Goal: Task Accomplishment & Management: Use online tool/utility

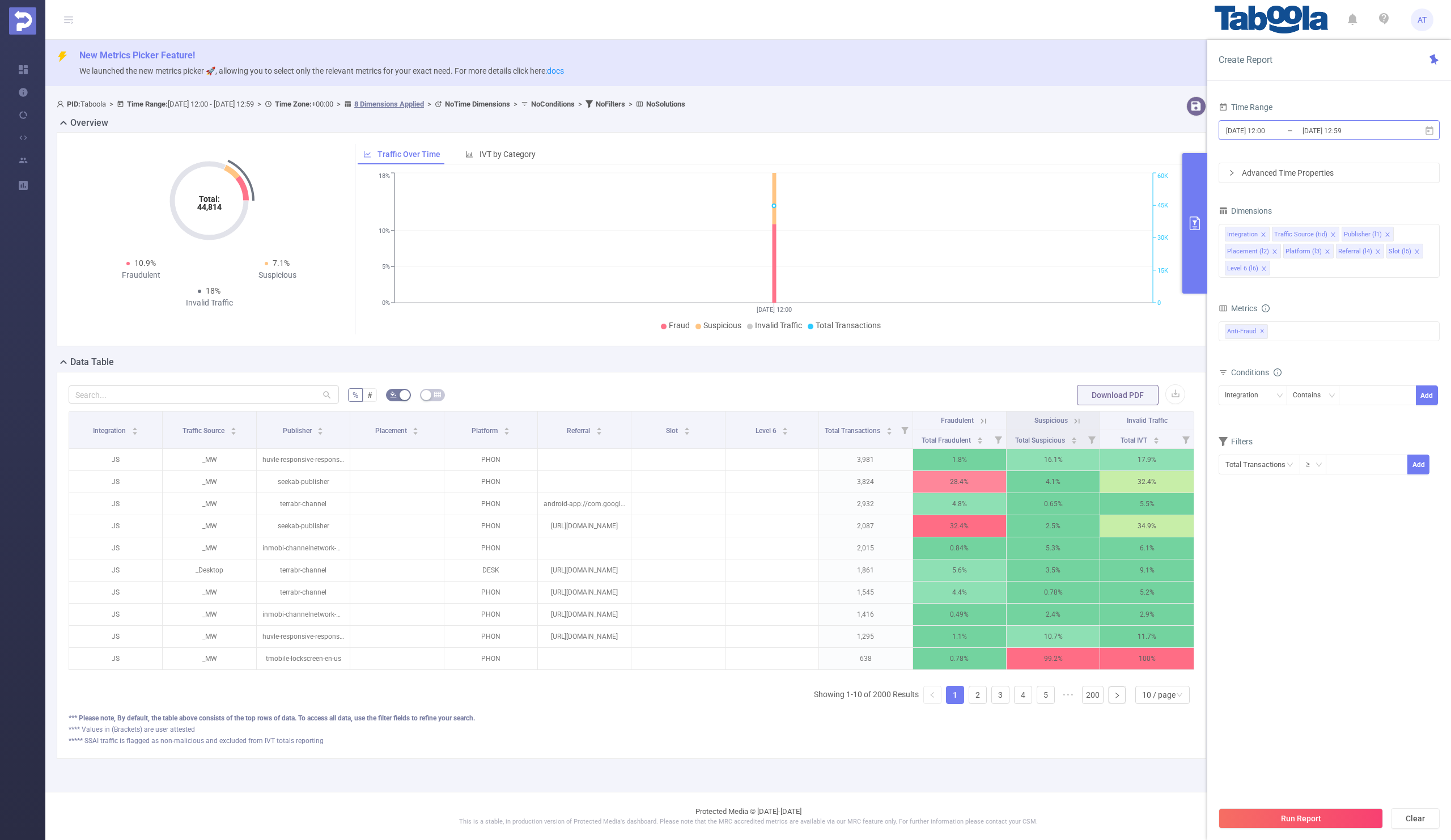
click at [1307, 132] on input "[DATE] 12:59" at bounding box center [1347, 131] width 92 height 15
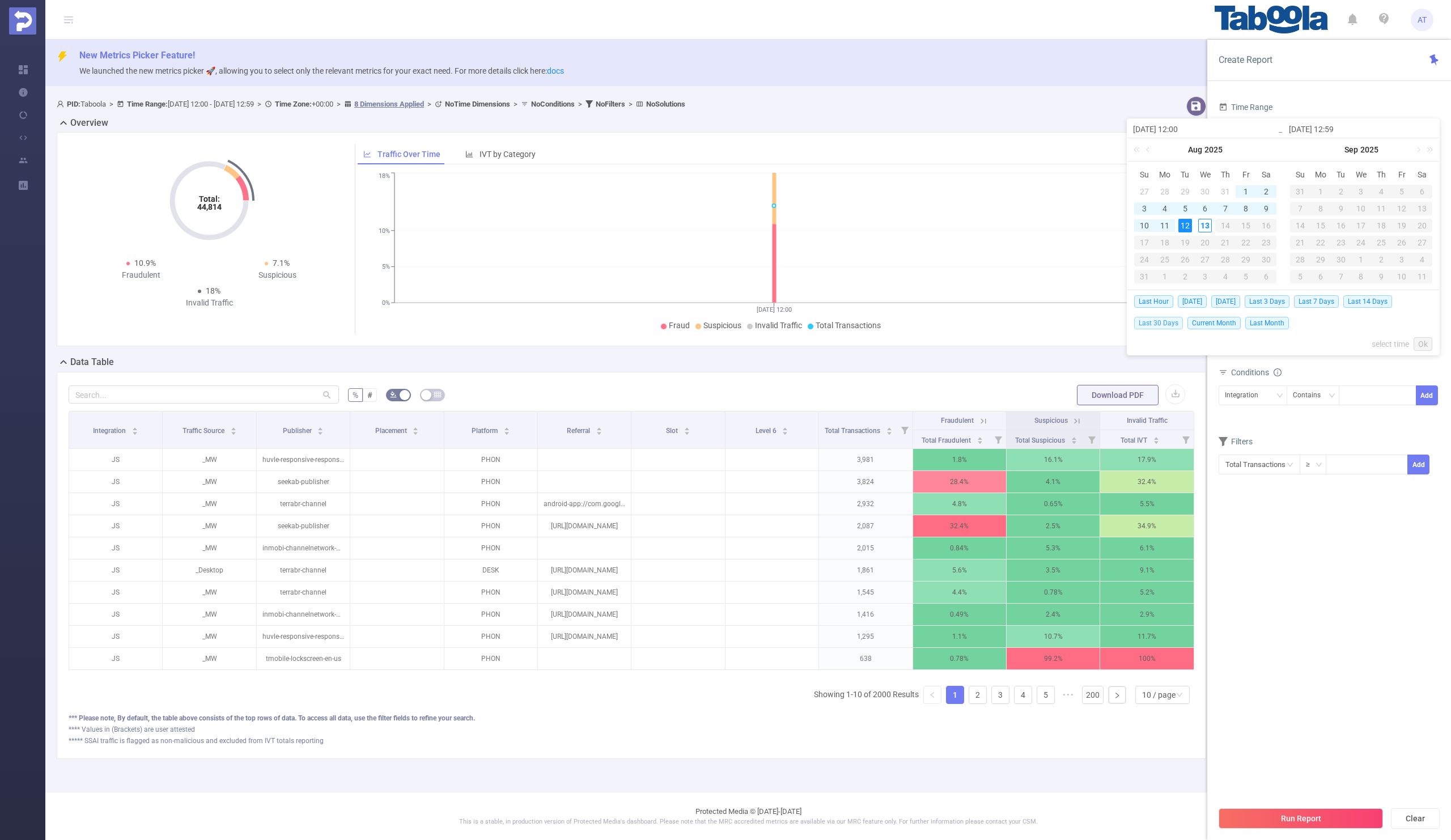
click at [1161, 324] on span "Last 30 Days" at bounding box center [1158, 323] width 49 height 12
type input "[DATE] 00:00"
type input "[DATE] 23:59"
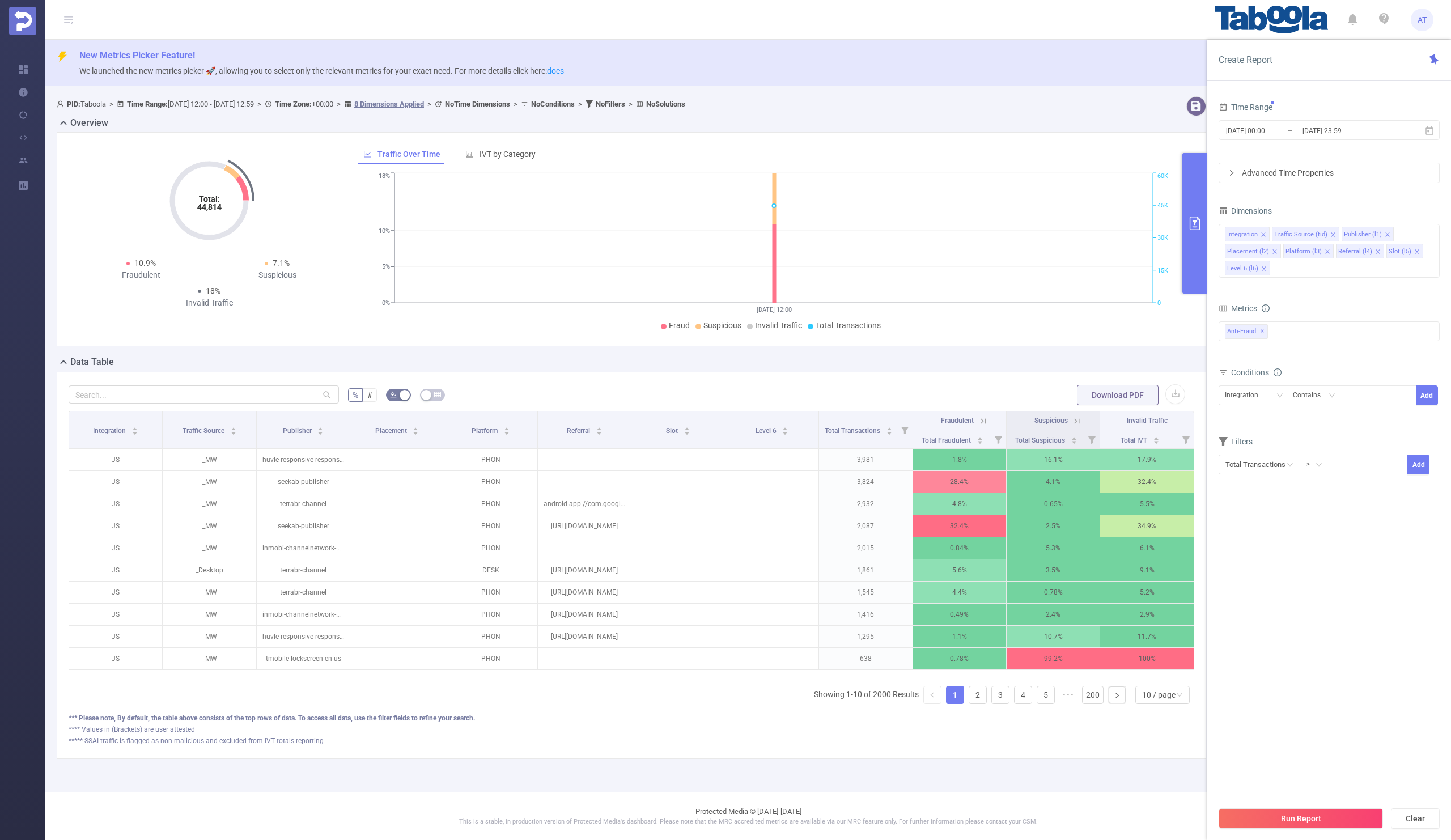
click at [1303, 97] on div "Time Range [DATE] 00:00 _ [DATE] 23:59 Advanced Time Properties Dimensions Inte…" at bounding box center [1329, 473] width 244 height 772
click at [1263, 233] on icon "icon: close" at bounding box center [1263, 235] width 5 height 5
click at [1284, 233] on icon "icon: close" at bounding box center [1286, 235] width 5 height 5
click at [1328, 233] on icon "icon: close" at bounding box center [1329, 235] width 5 height 5
click at [1321, 233] on icon "icon: close" at bounding box center [1323, 235] width 5 height 5
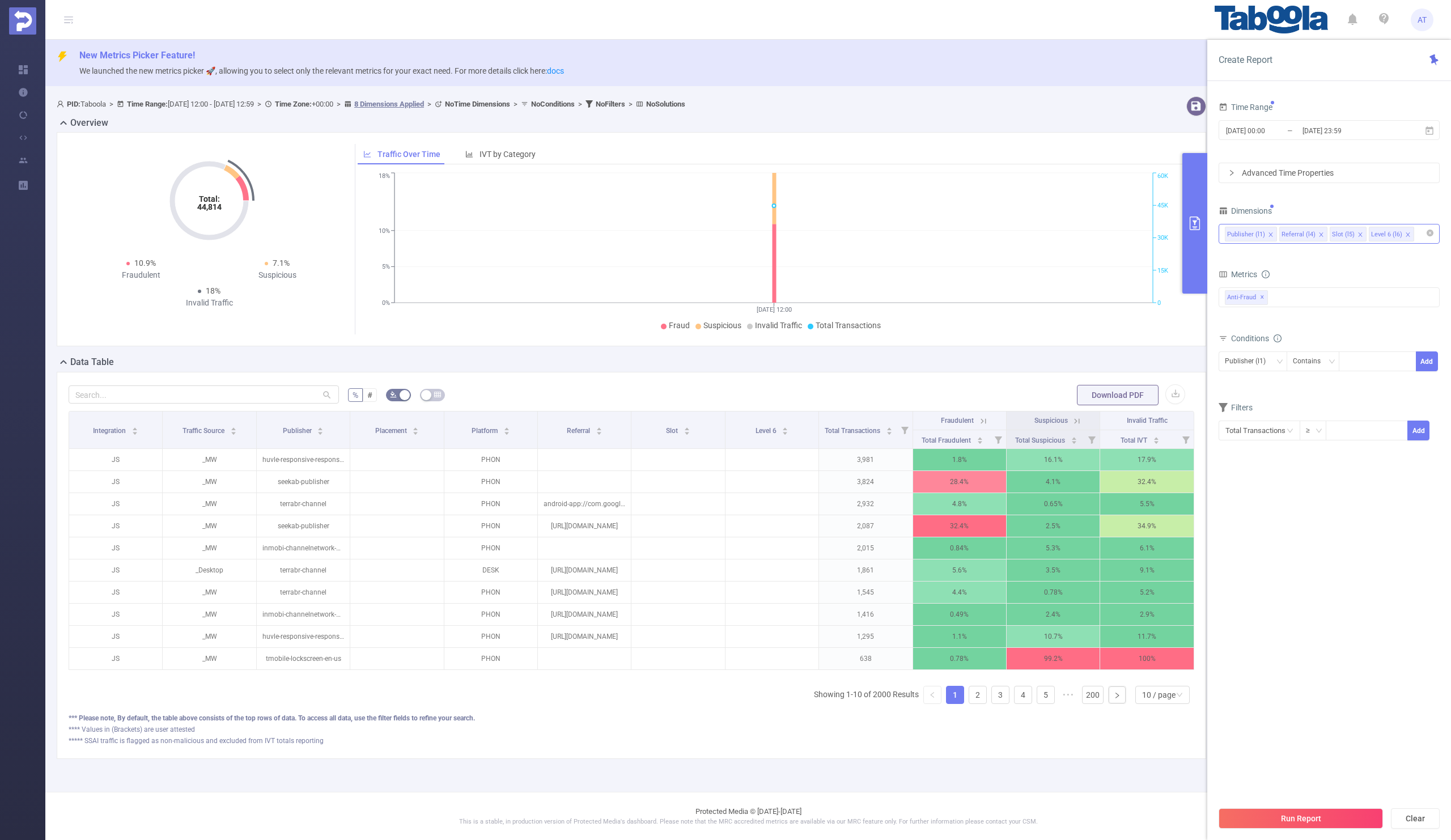
click at [1314, 233] on li "Referral (l4)" at bounding box center [1303, 234] width 48 height 15
click at [1319, 233] on icon "icon: close" at bounding box center [1321, 235] width 5 height 5
click at [1310, 234] on icon "icon: close" at bounding box center [1310, 235] width 5 height 5
click at [1344, 192] on div "Time Range [DATE] 00:00 _ [DATE] 23:59 Advanced Time Properties Dimensions Publ…" at bounding box center [1329, 277] width 221 height 356
click at [1358, 359] on div at bounding box center [1378, 360] width 65 height 18
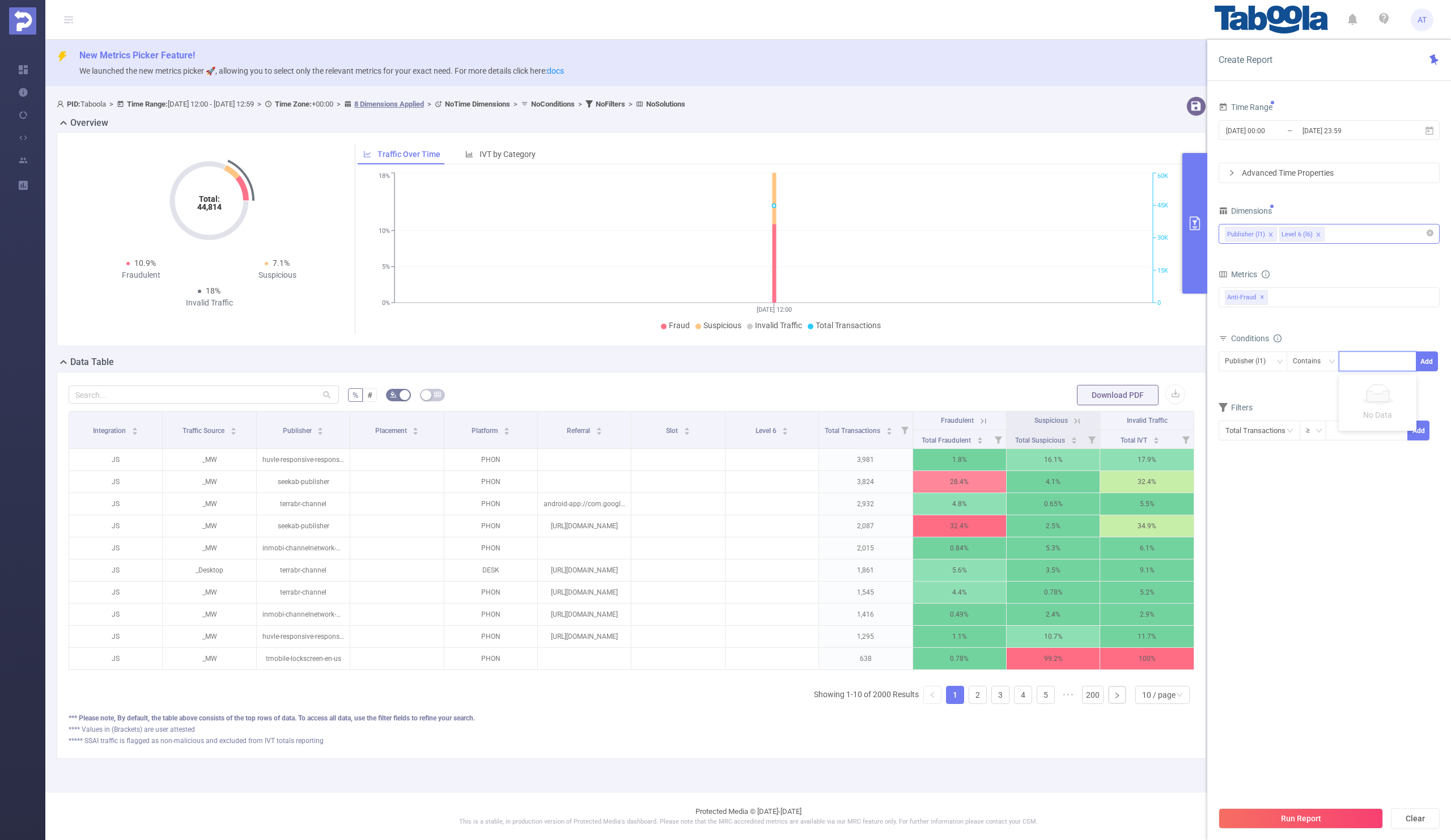
paste input "shmua"
type input "shmua"
click at [1436, 361] on button "Add" at bounding box center [1427, 361] width 22 height 20
click at [1324, 405] on div "Conditions Level 6 (l6) Contains Add Publisher (l1) Contains 'shmua'" at bounding box center [1329, 368] width 221 height 75
click at [1273, 129] on input "[DATE] 00:00" at bounding box center [1271, 131] width 92 height 15
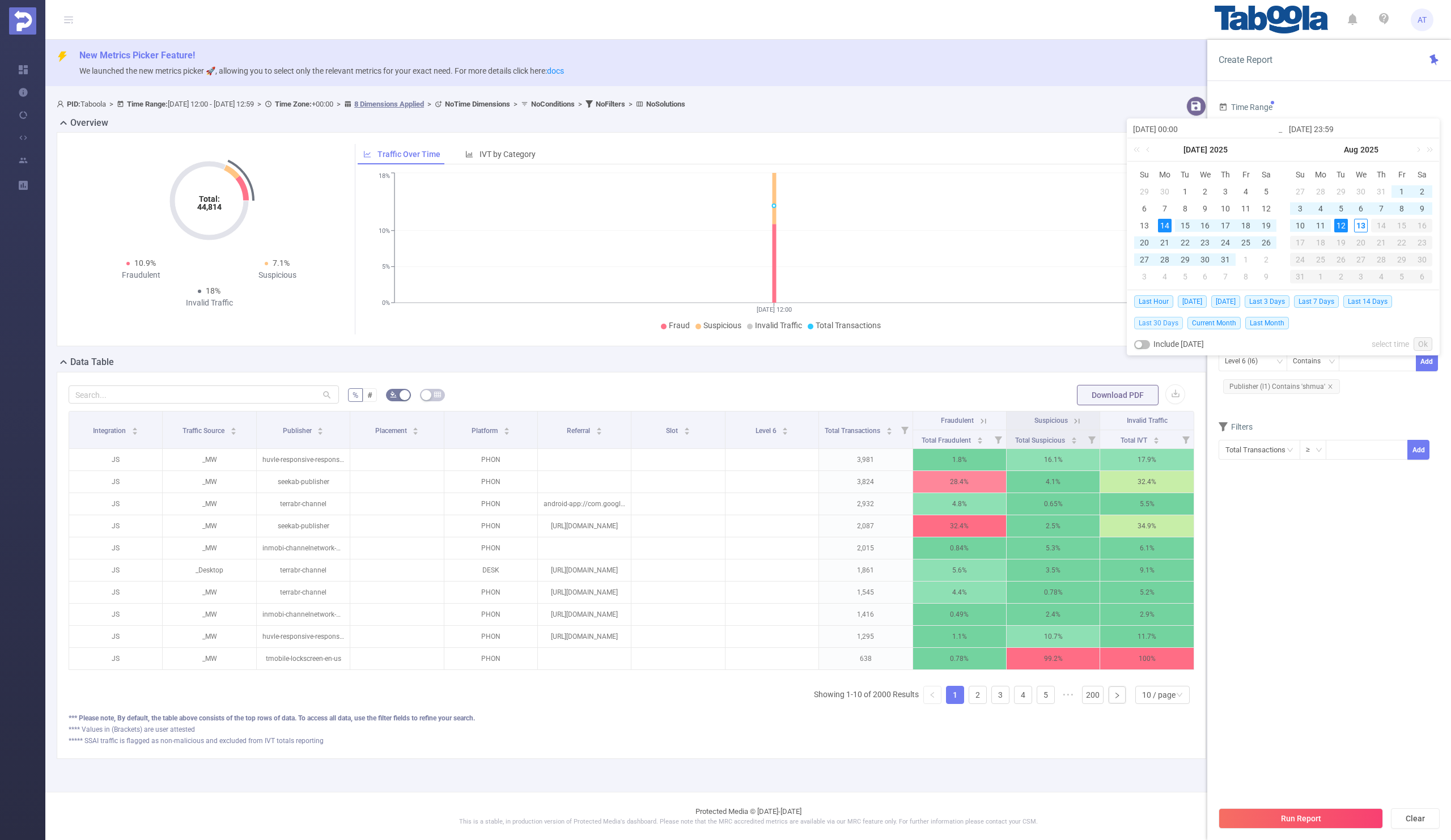
click at [1147, 325] on span "Last 30 Days" at bounding box center [1158, 323] width 49 height 12
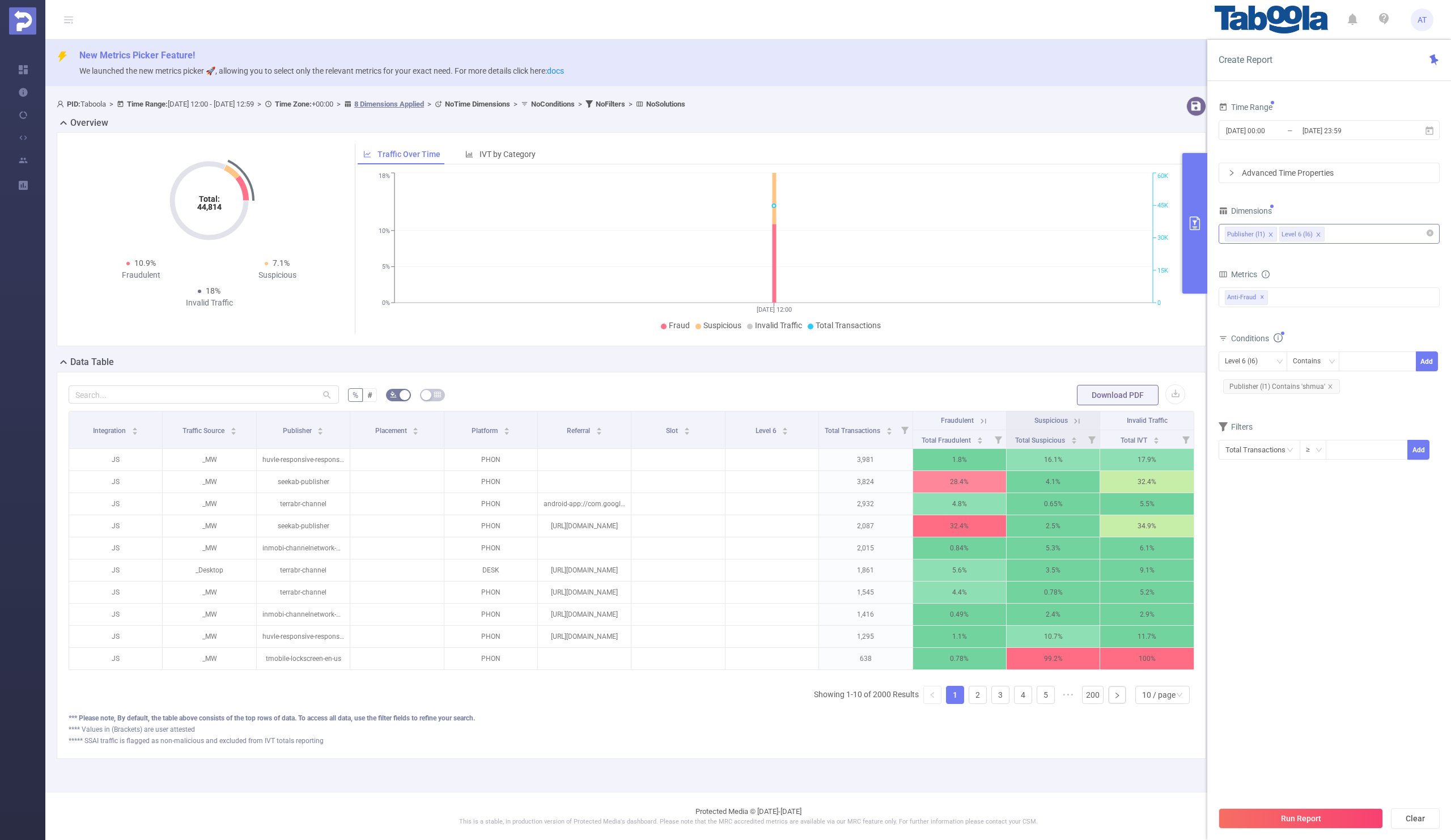
click at [1292, 581] on section "Time Range [DATE] 00:00 _ [DATE] 23:59 Advanced Time Properties Dimensions Publ…" at bounding box center [1329, 450] width 221 height 701
click at [1258, 365] on div "Level 6 (l6)" at bounding box center [1246, 360] width 41 height 18
click at [1243, 382] on li "Publisher (l1)" at bounding box center [1252, 386] width 69 height 18
click at [1278, 505] on section "Time Range [DATE] 00:00 _ [DATE] 23:59 Advanced Time Properties Dimensions Publ…" at bounding box center [1329, 450] width 221 height 701
click at [1286, 816] on button "Run Report" at bounding box center [1301, 818] width 165 height 20
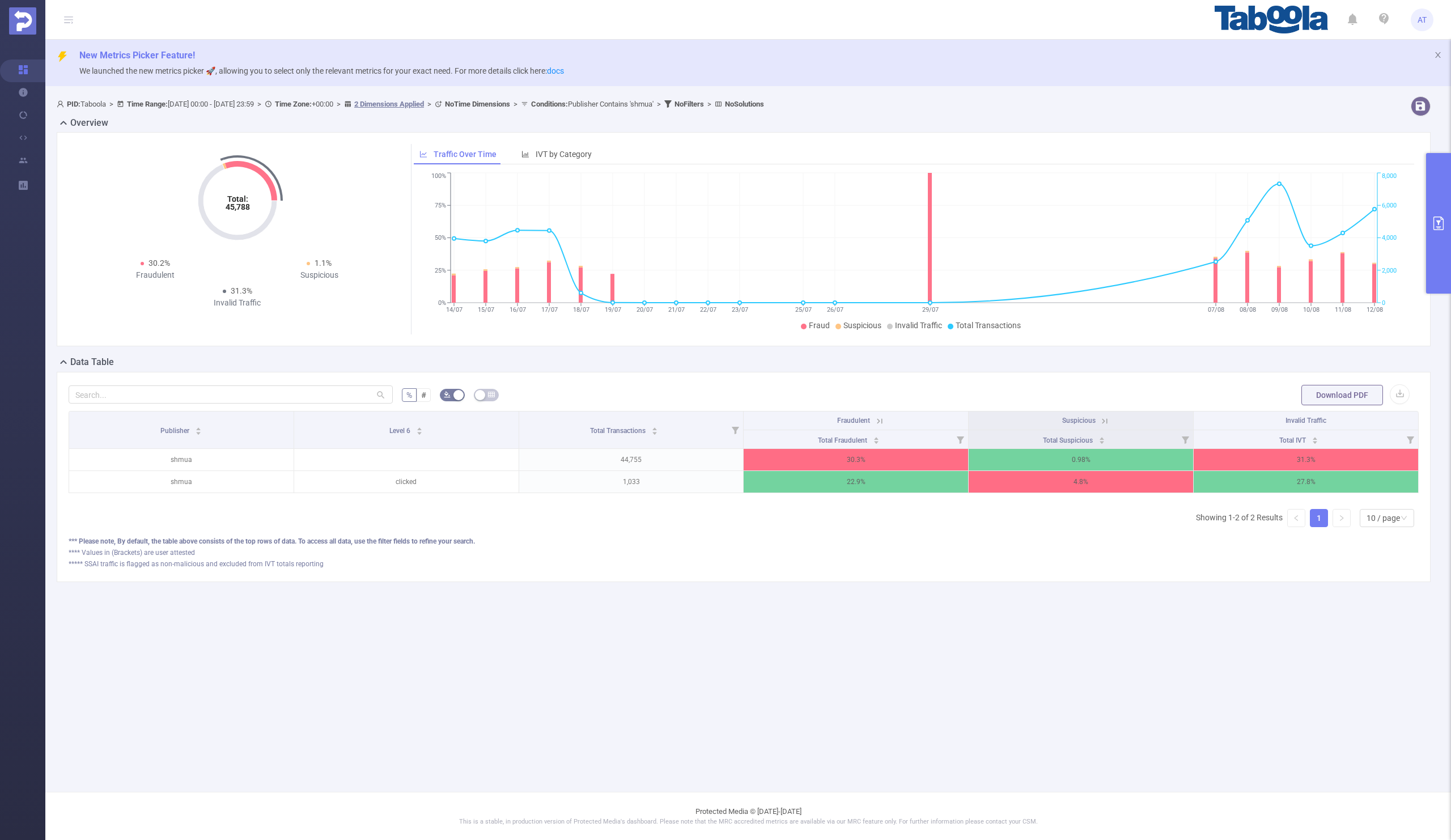
click at [1103, 420] on icon at bounding box center [1105, 420] width 5 height 5
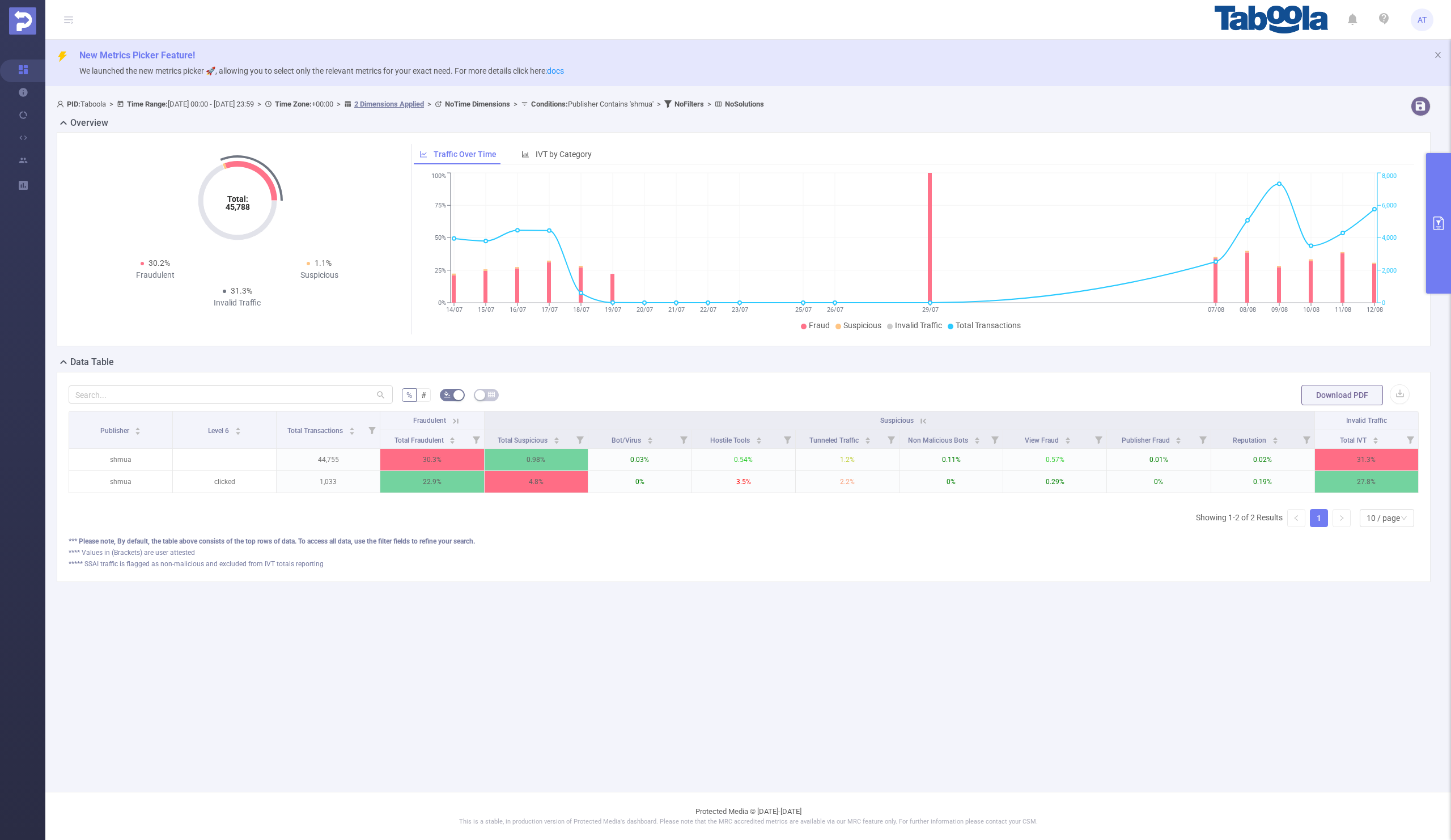
click at [449, 420] on icon at bounding box center [454, 420] width 14 height 12
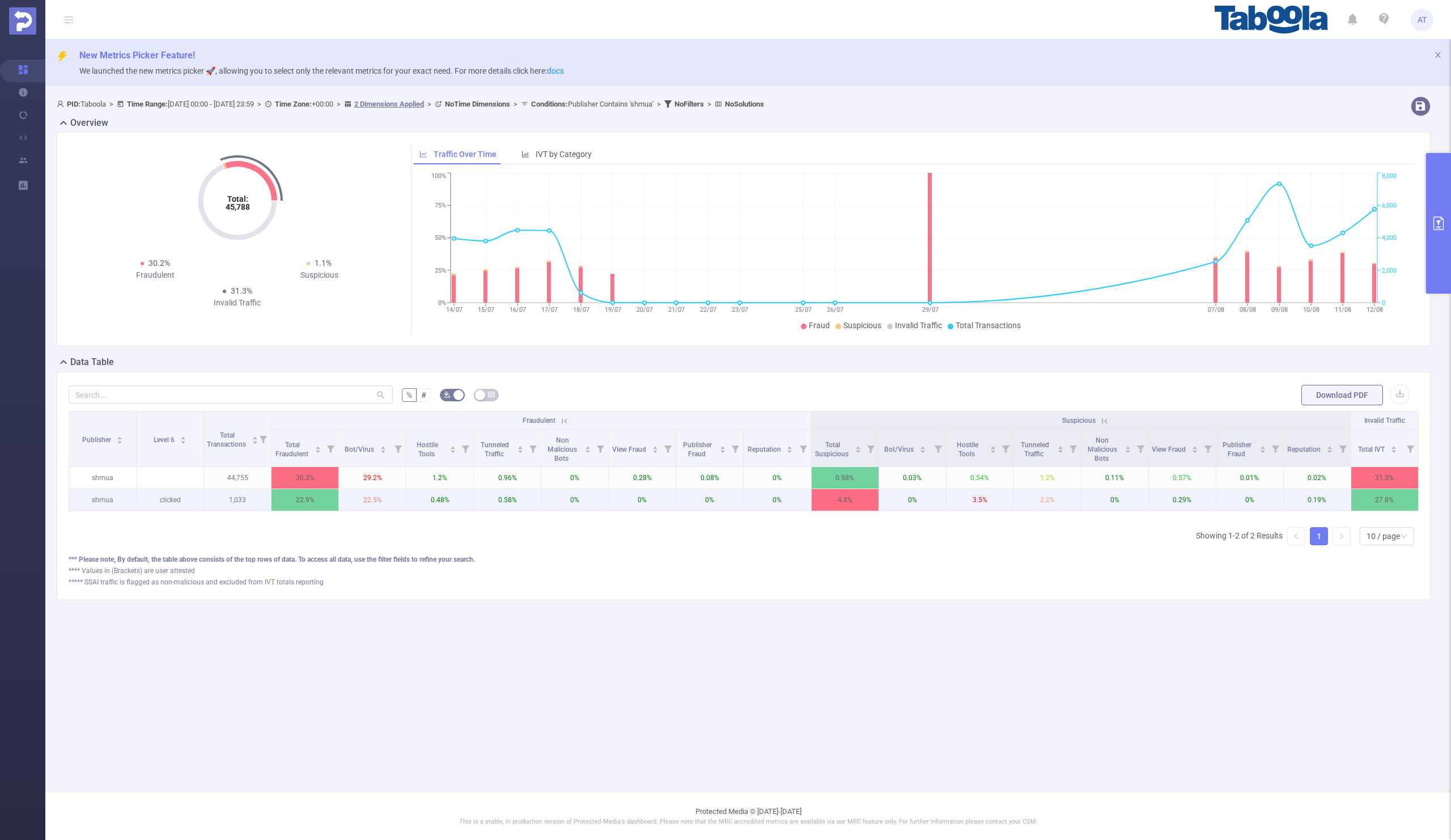
scroll to position [0, 2]
click at [1437, 202] on button "primary" at bounding box center [1438, 223] width 25 height 141
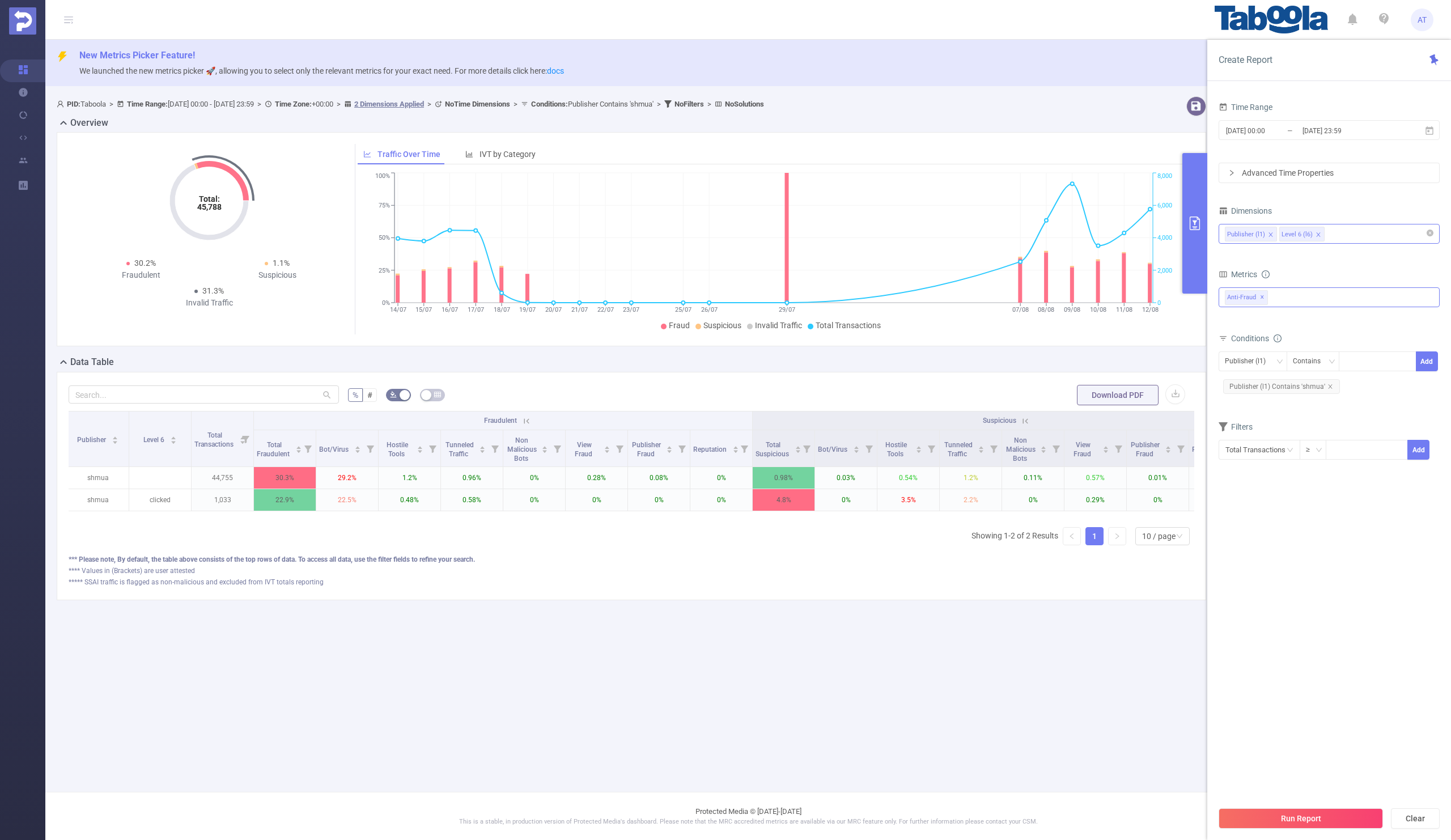
click at [1284, 301] on div "Anti-Fraud ✕" at bounding box center [1329, 297] width 221 height 20
click at [1236, 301] on span at bounding box center [1237, 301] width 9 height 9
click at [1238, 343] on span at bounding box center [1237, 341] width 9 height 9
click at [1236, 348] on li "Visibility" at bounding box center [1329, 342] width 220 height 15
click at [1237, 342] on span at bounding box center [1237, 341] width 9 height 9
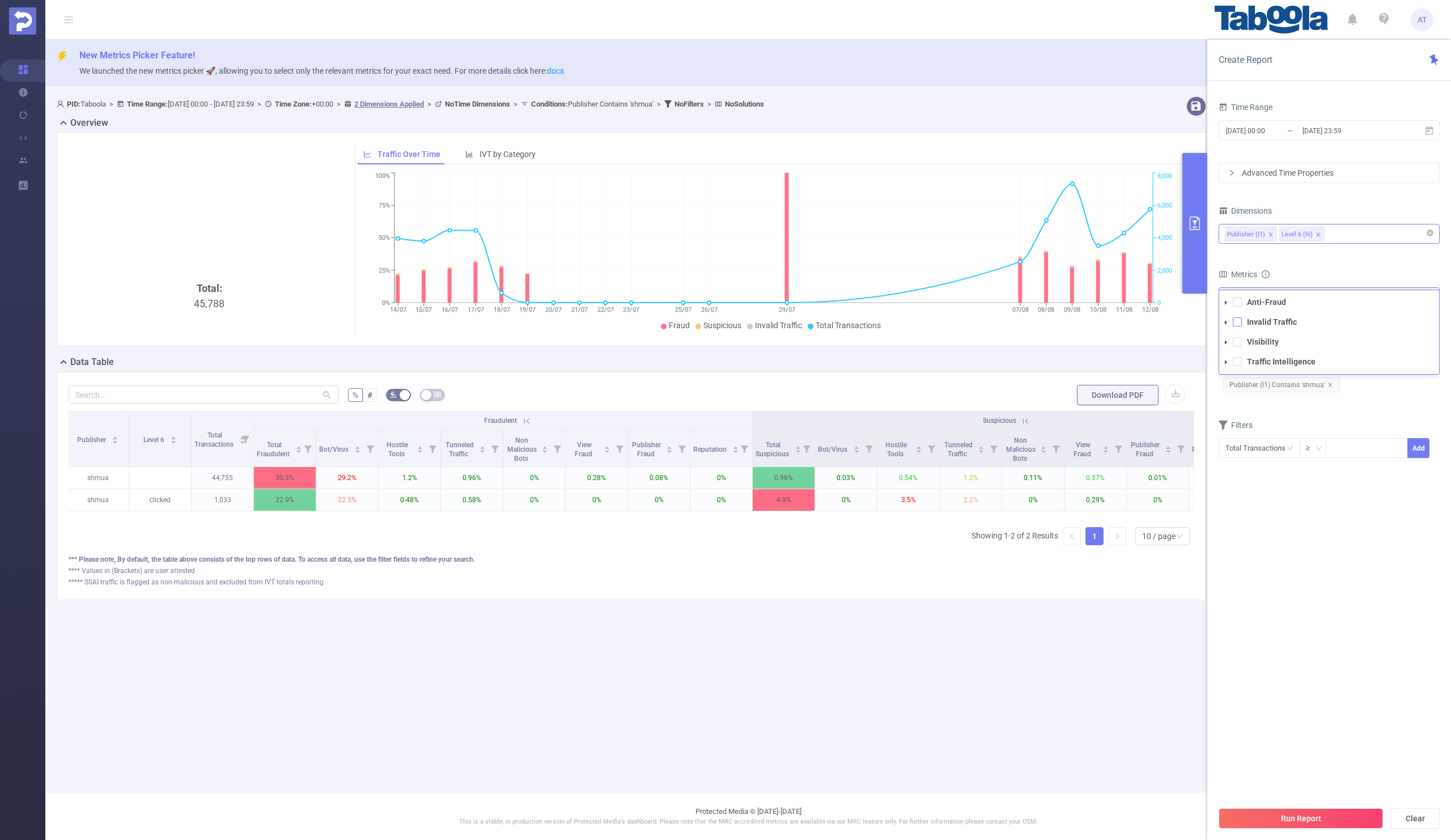
click at [1241, 320] on span at bounding box center [1237, 322] width 9 height 9
click at [1346, 267] on div "Metrics" at bounding box center [1329, 275] width 221 height 18
click at [1312, 522] on section "Time Range [DATE] 00:00 _ [DATE] 23:59 Advanced Time Properties Dimensions Publ…" at bounding box center [1329, 450] width 221 height 701
click at [1286, 817] on button "Run Report" at bounding box center [1301, 818] width 165 height 20
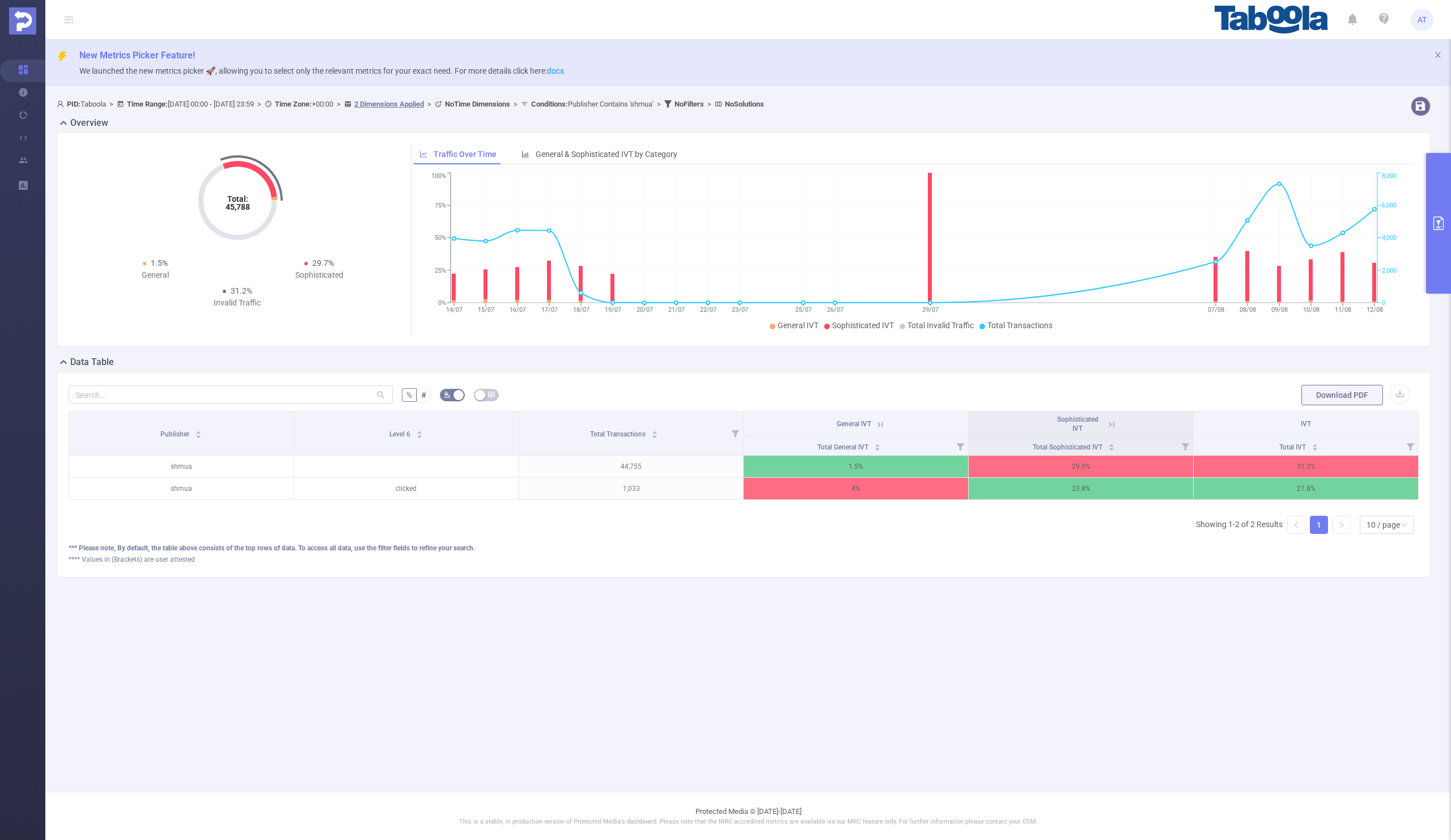
click at [1108, 424] on icon at bounding box center [1111, 424] width 10 height 10
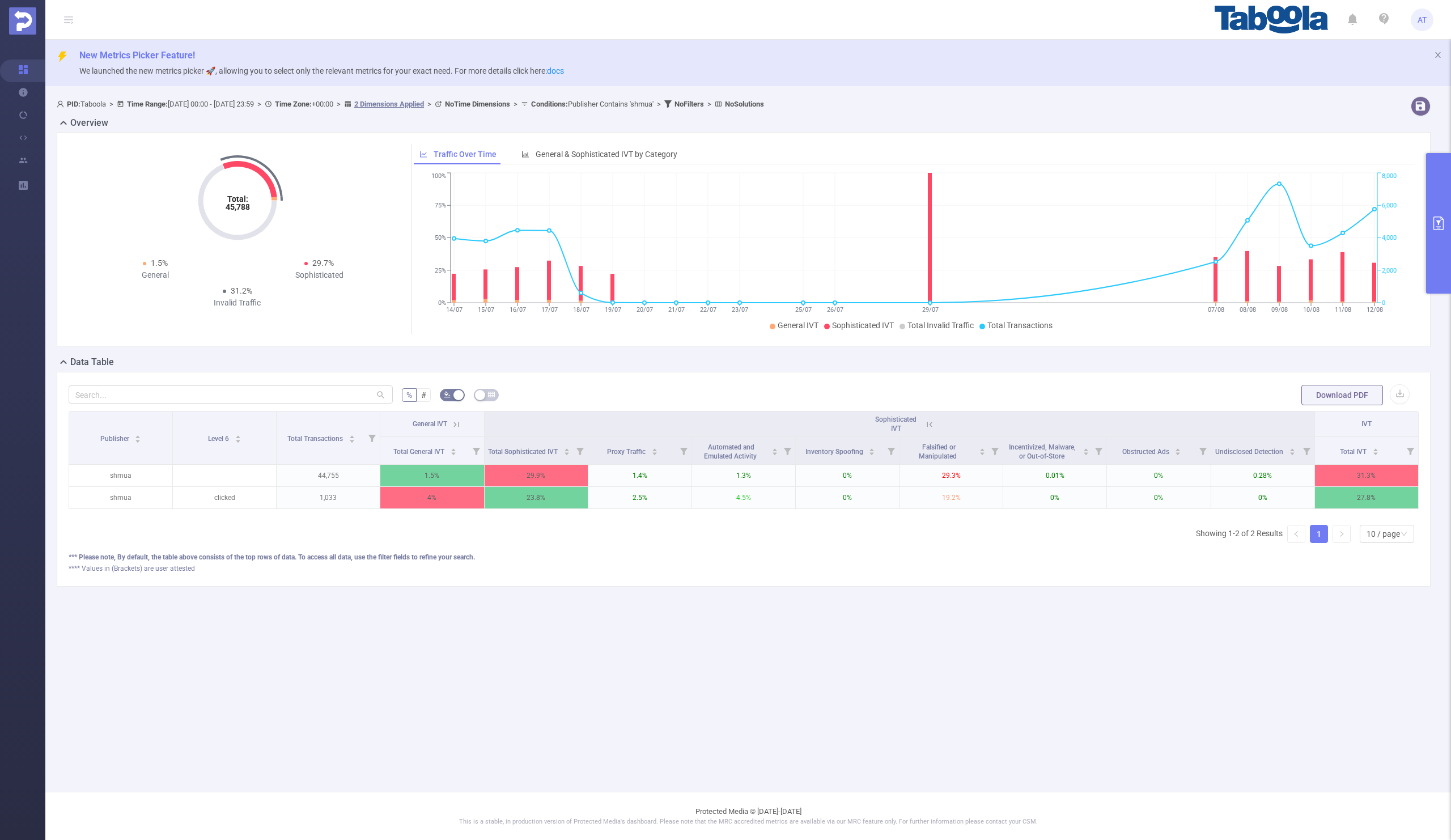
click at [458, 425] on icon at bounding box center [456, 424] width 10 height 10
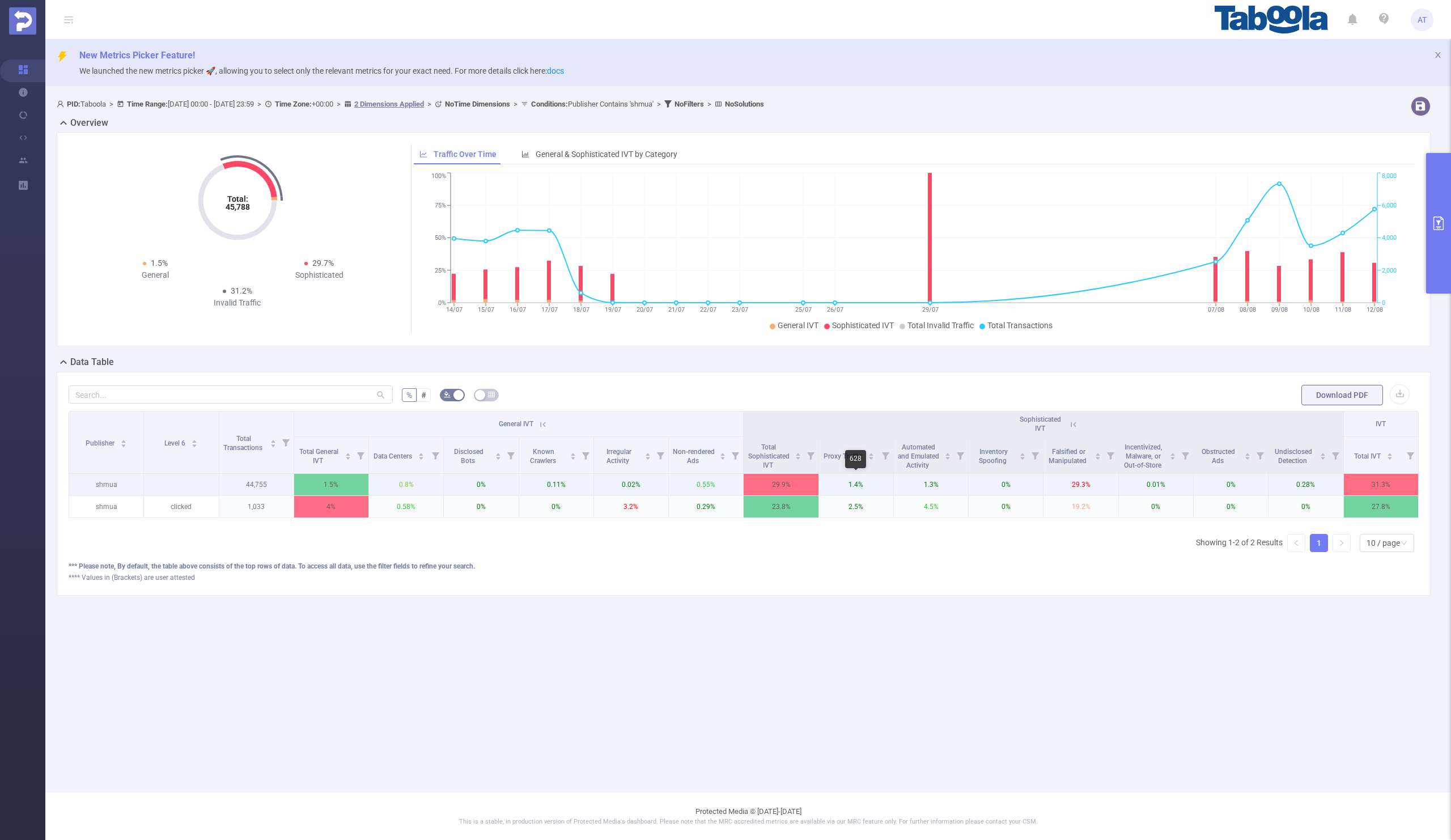
scroll to position [0, 2]
click at [654, 27] on header "AT" at bounding box center [725, 20] width 1451 height 39
